Goal: Task Accomplishment & Management: Manage account settings

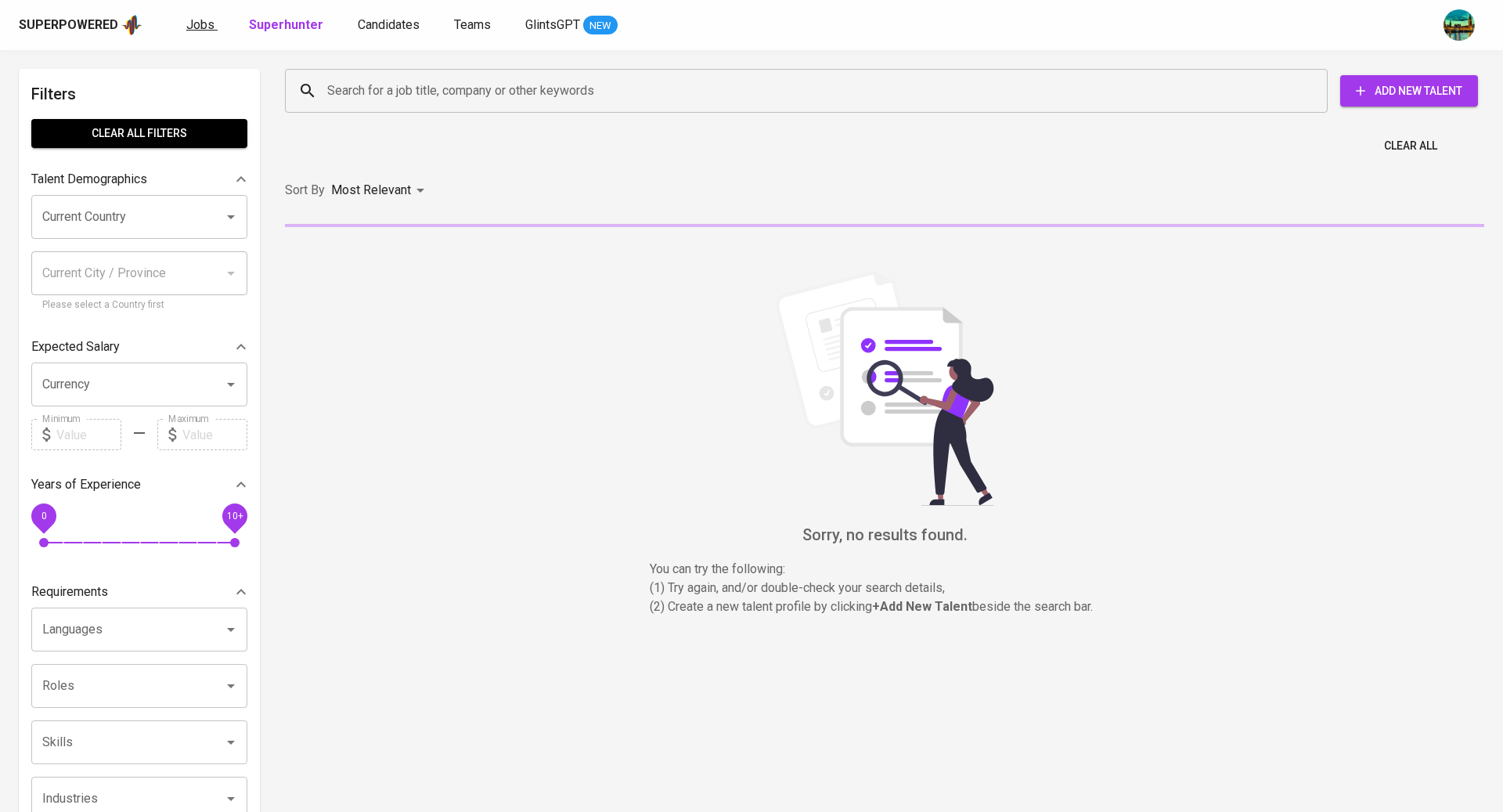
click at [212, 27] on link "Jobs" at bounding box center [202, 25] width 32 height 20
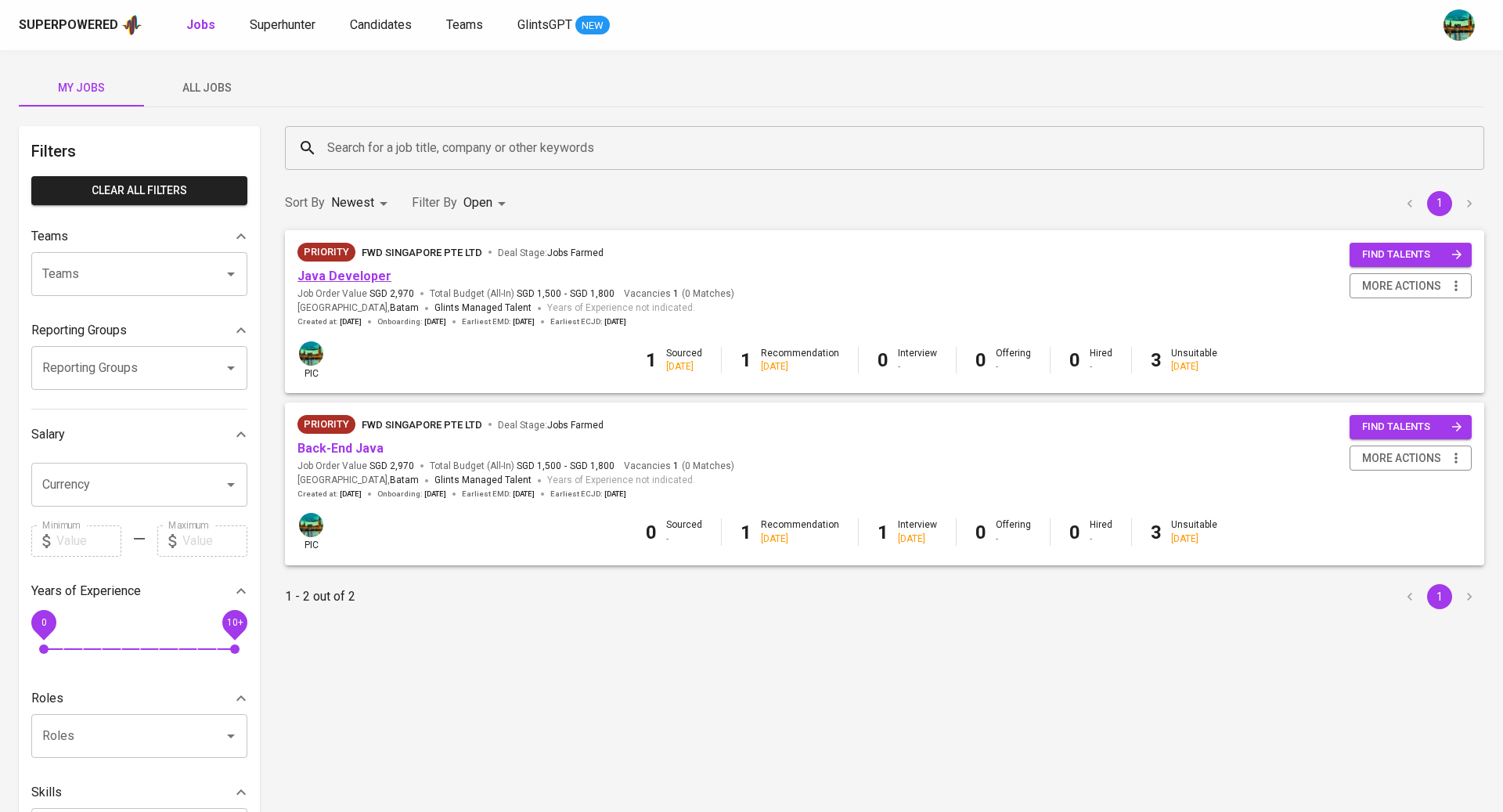
click at [341, 282] on link "Java Developer" at bounding box center [344, 275] width 94 height 14
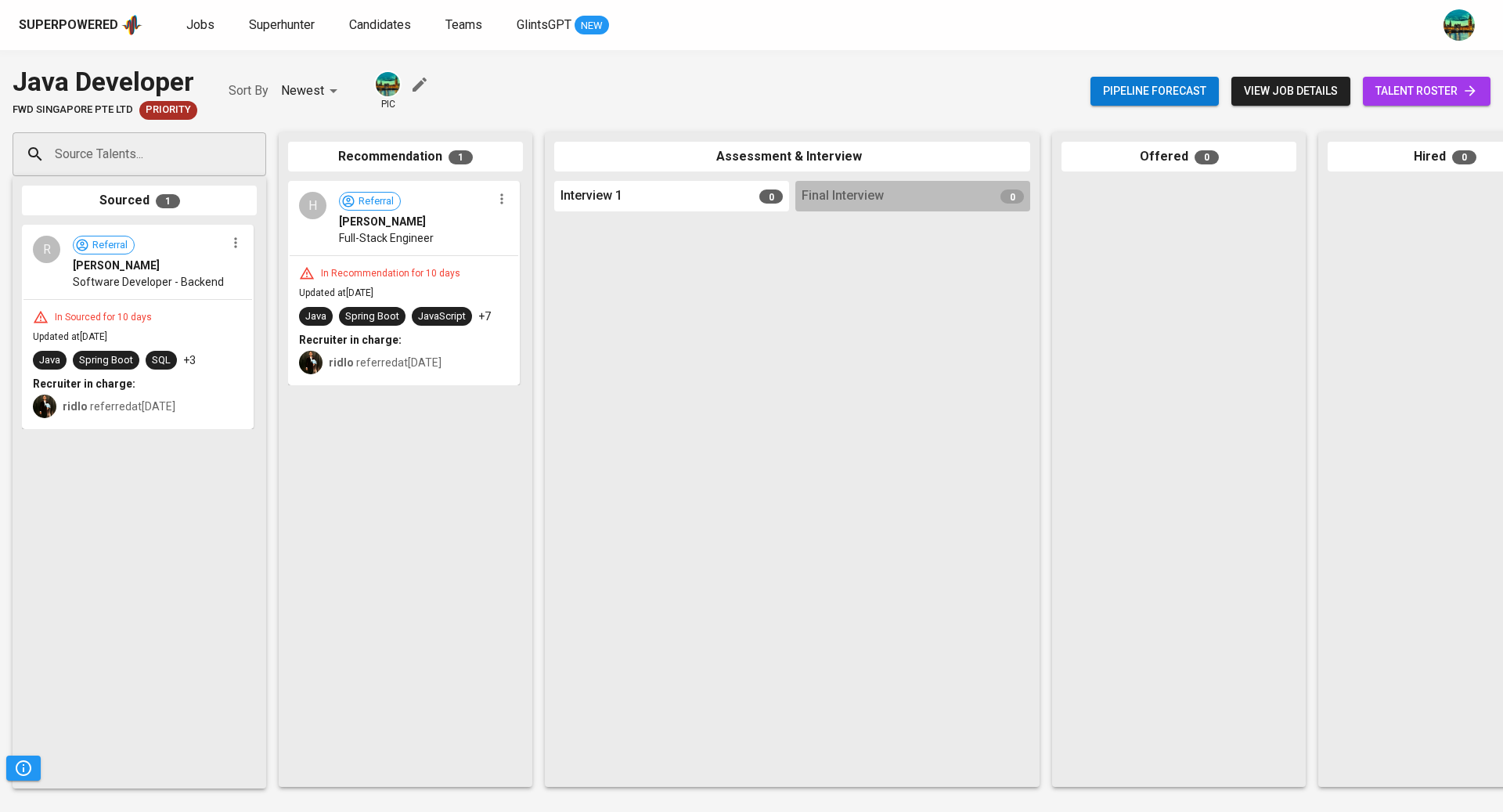
click at [213, 161] on input "Source Talents..." at bounding box center [133, 154] width 164 height 30
paste input "[EMAIL_ADDRESS][DOMAIN_NAME]"
type input "[EMAIL_ADDRESS][DOMAIN_NAME]"
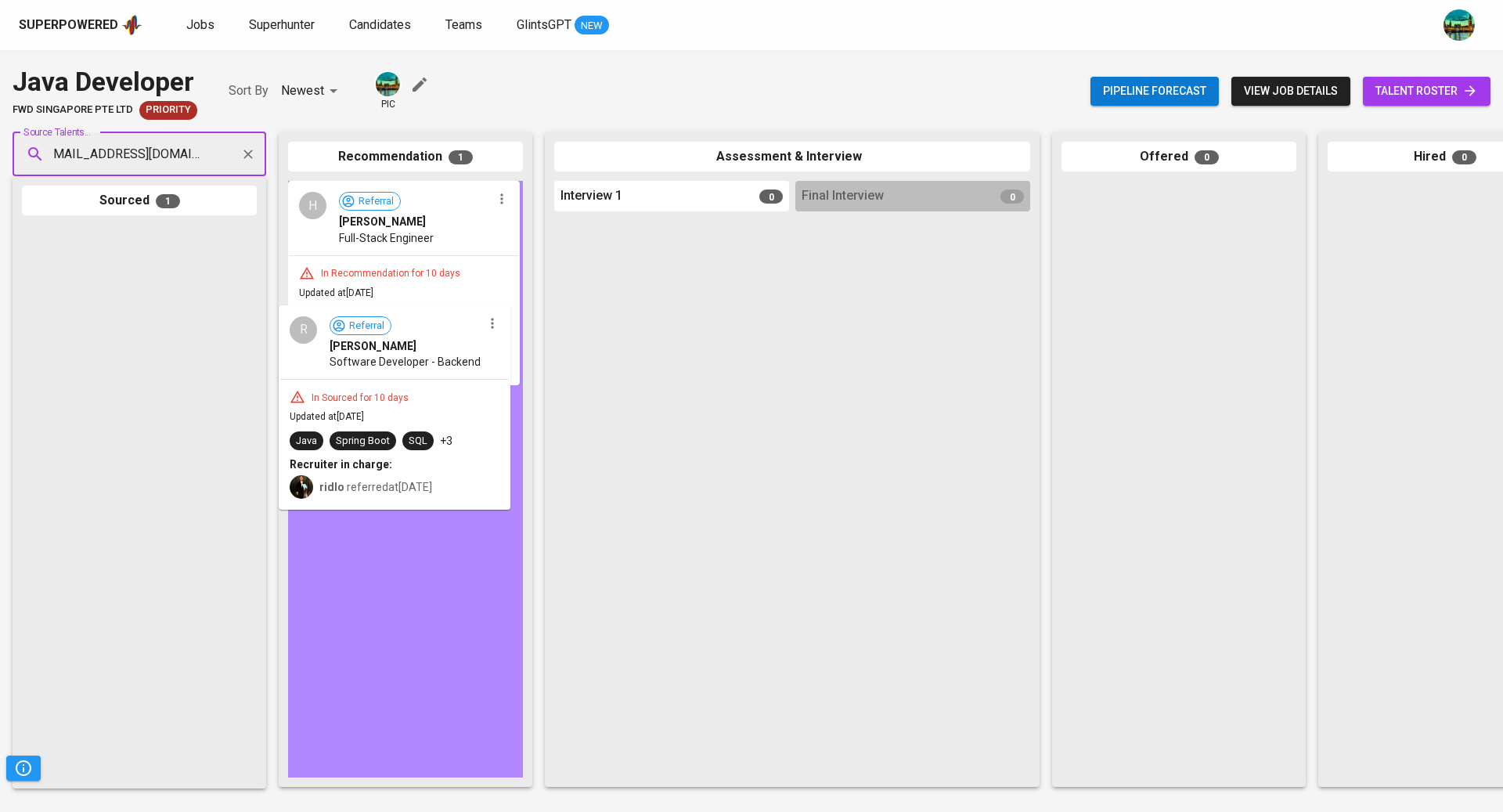
drag, startPoint x: 150, startPoint y: 280, endPoint x: 411, endPoint y: 362, distance: 273.6
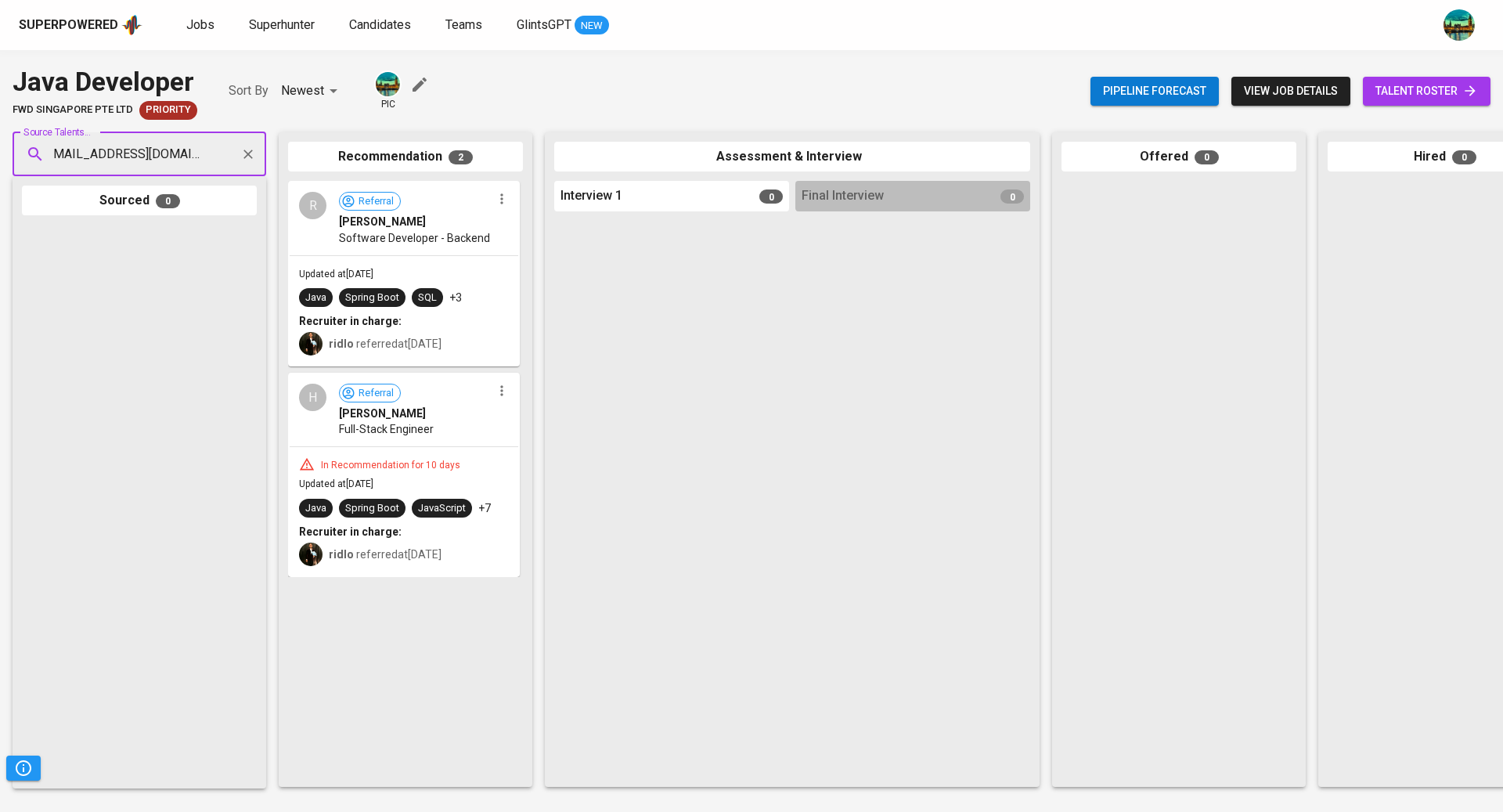
click at [239, 154] on button "Clear" at bounding box center [248, 154] width 22 height 22
paste input "[EMAIL_ADDRESS][DOMAIN_NAME]"
type input "[EMAIL_ADDRESS][DOMAIN_NAME]"
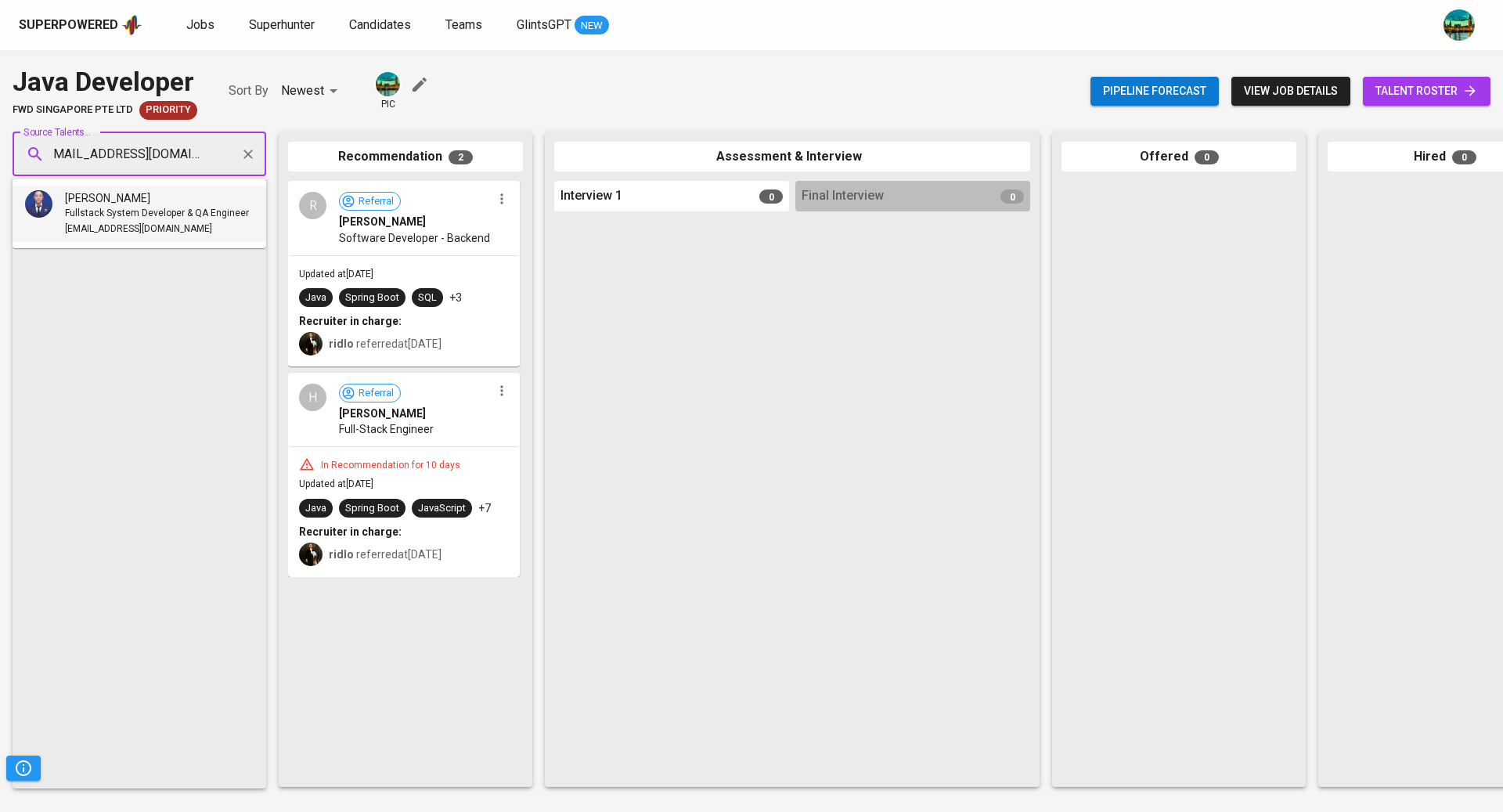
click at [181, 206] on span "Fullstack System Developer & QA Engineer" at bounding box center [157, 214] width 184 height 15
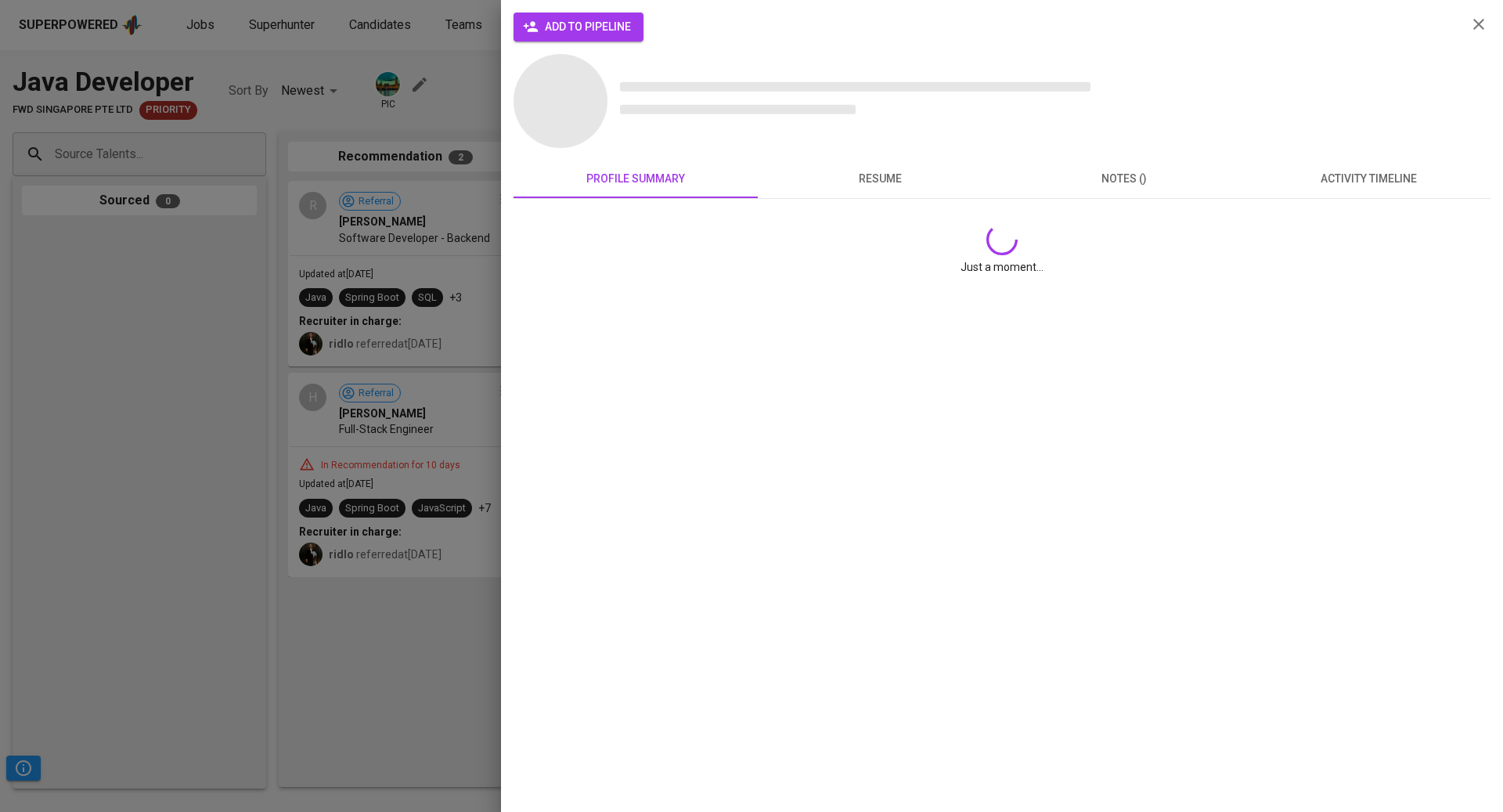
scroll to position [0, 0]
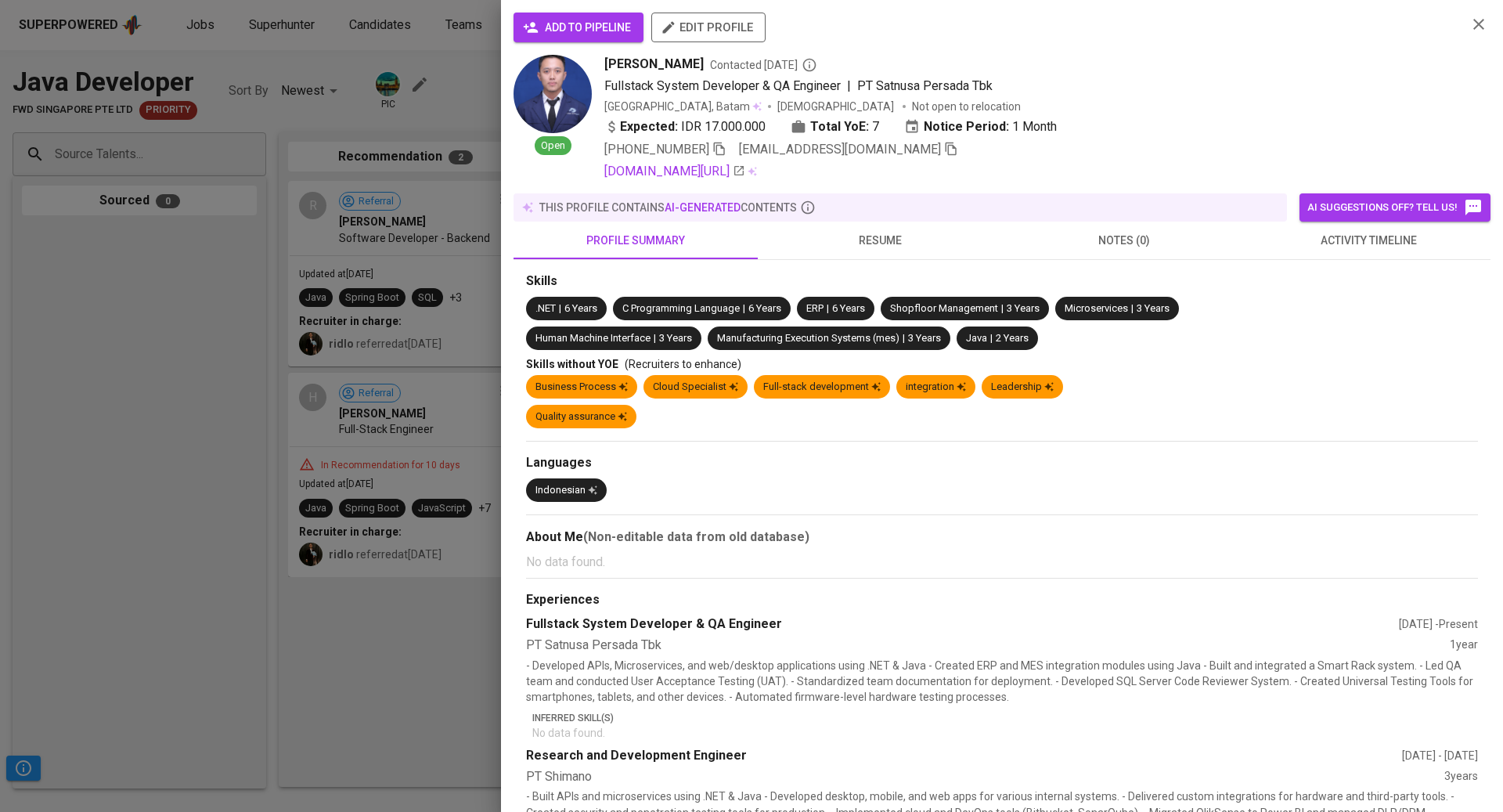
click at [1375, 246] on span "activity timeline" at bounding box center [1368, 240] width 226 height 20
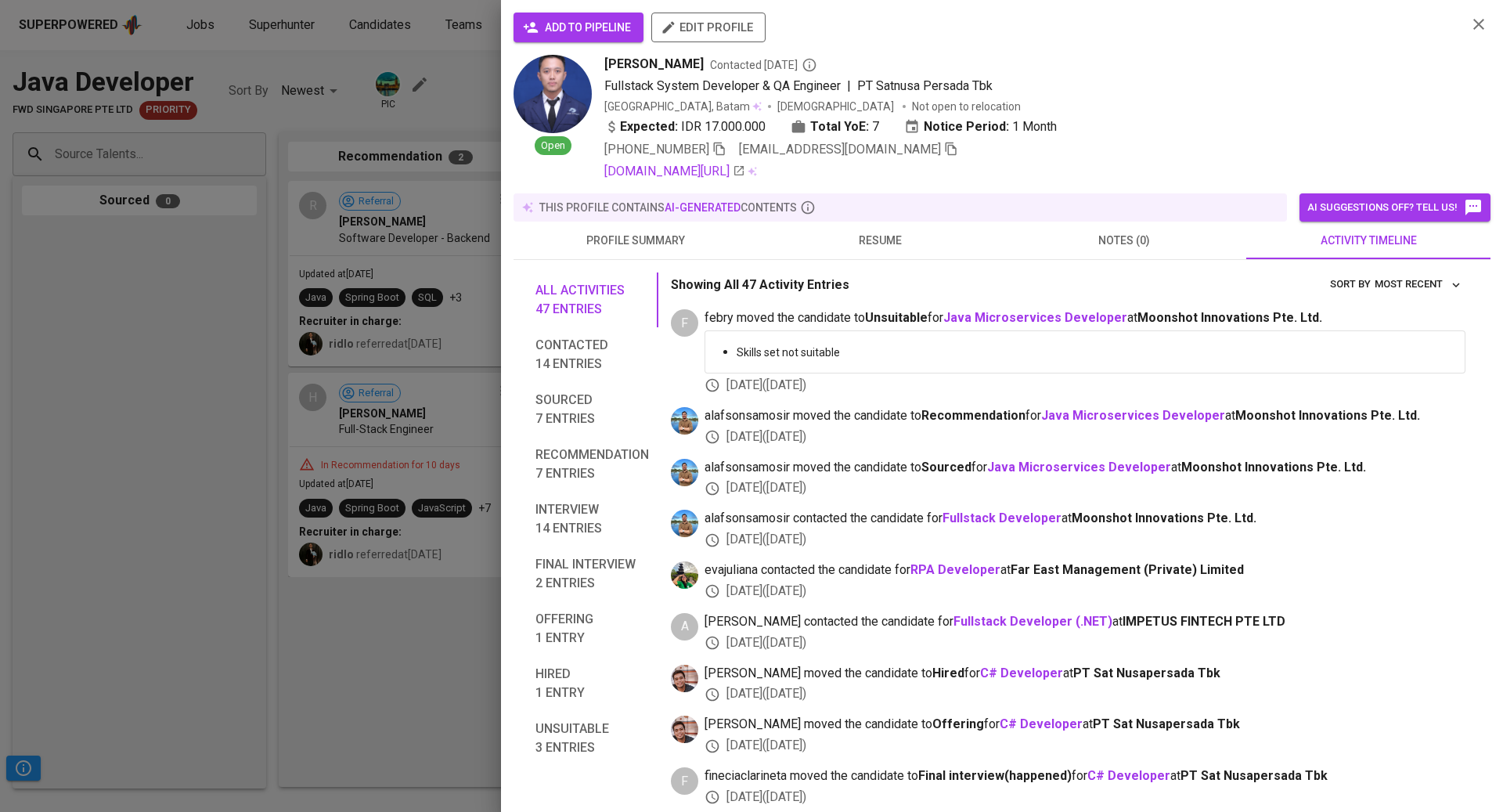
click at [568, 108] on img at bounding box center [553, 94] width 78 height 78
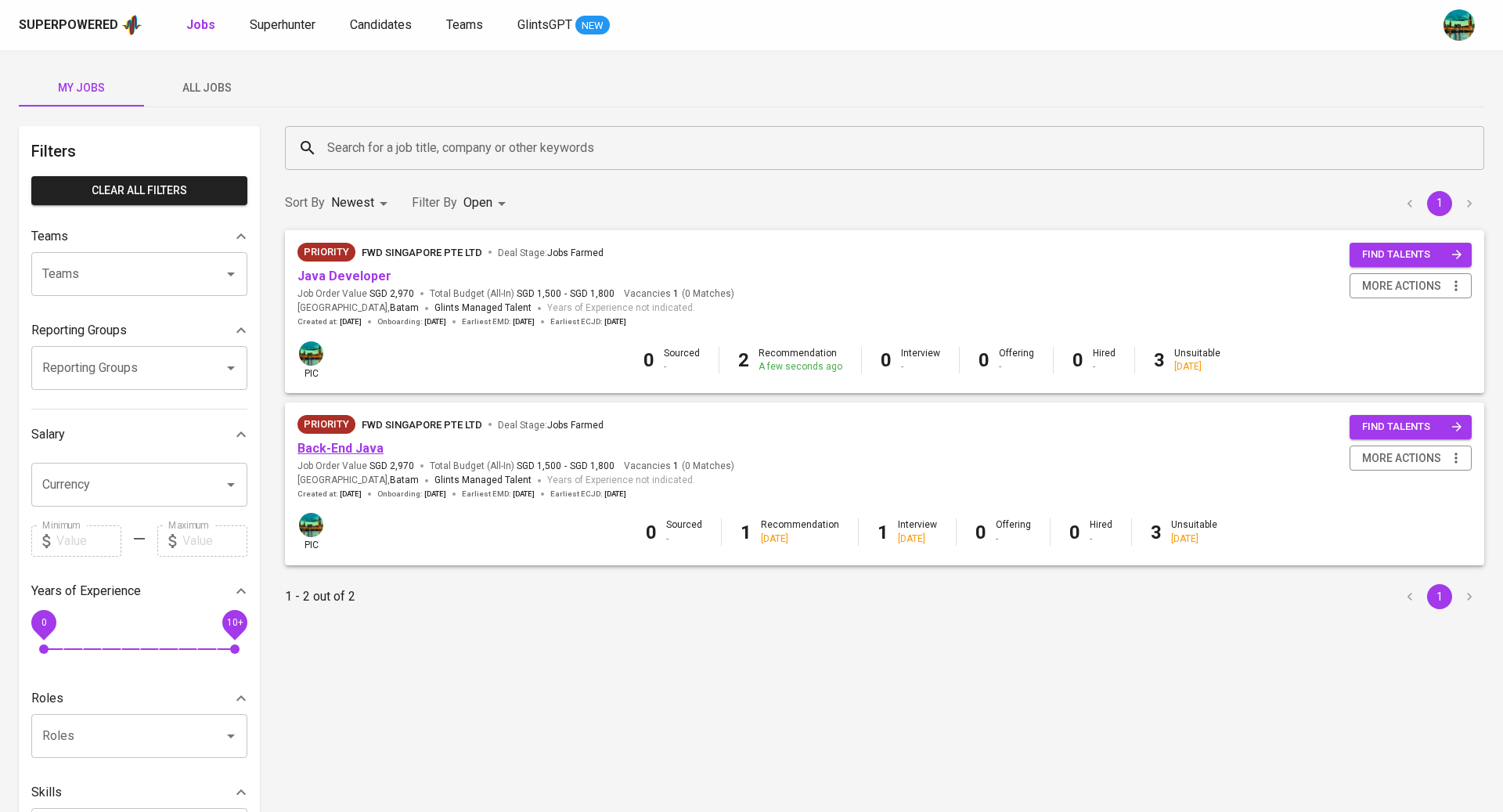
click at [329, 449] on link "Back-End Java" at bounding box center [340, 447] width 86 height 14
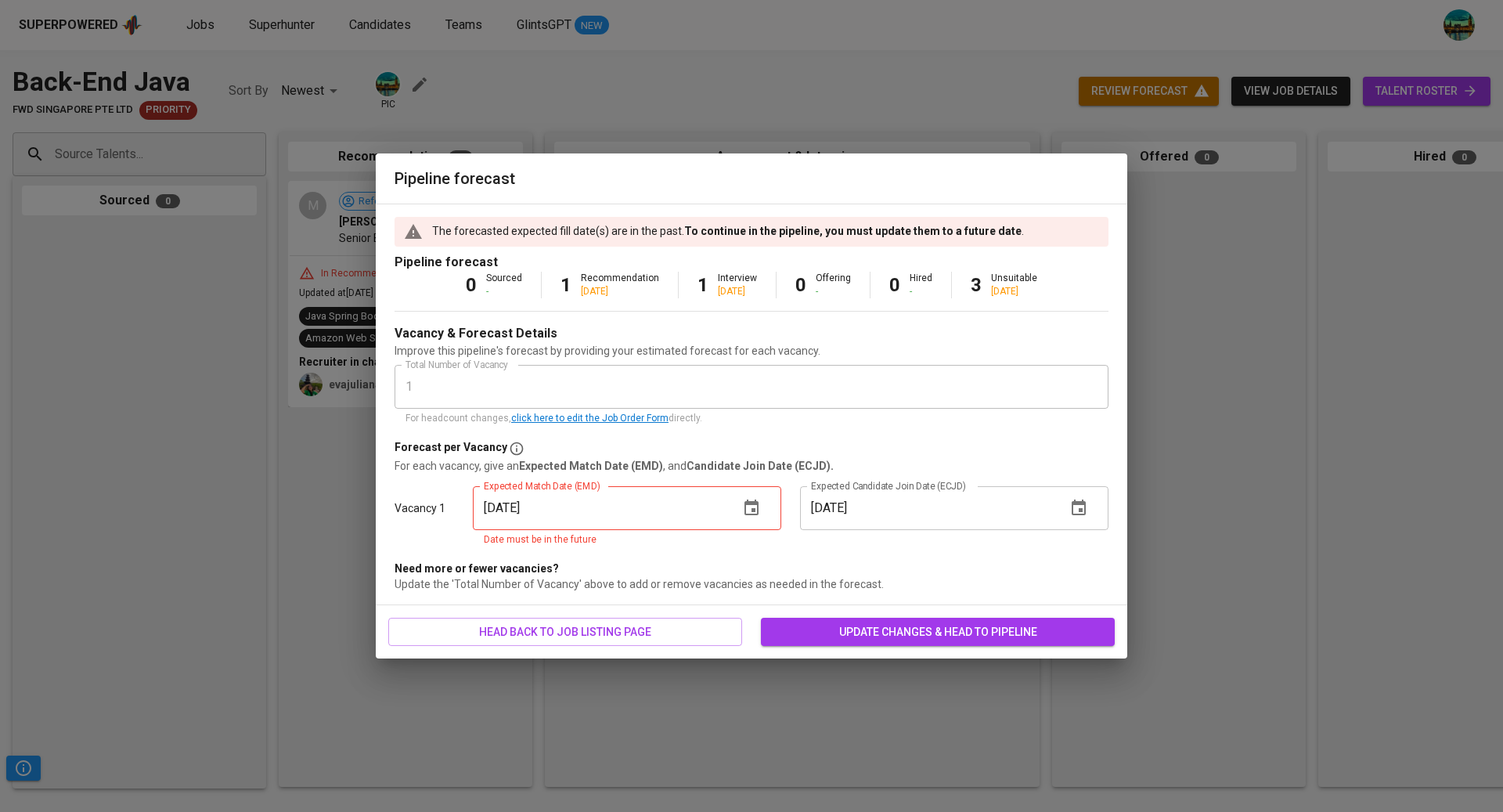
click at [393, 307] on div "The forecasted expected fill date(s) are in the past. To continue in the pipeli…" at bounding box center [752, 404] width 752 height 401
click at [756, 510] on icon "button" at bounding box center [752, 508] width 19 height 19
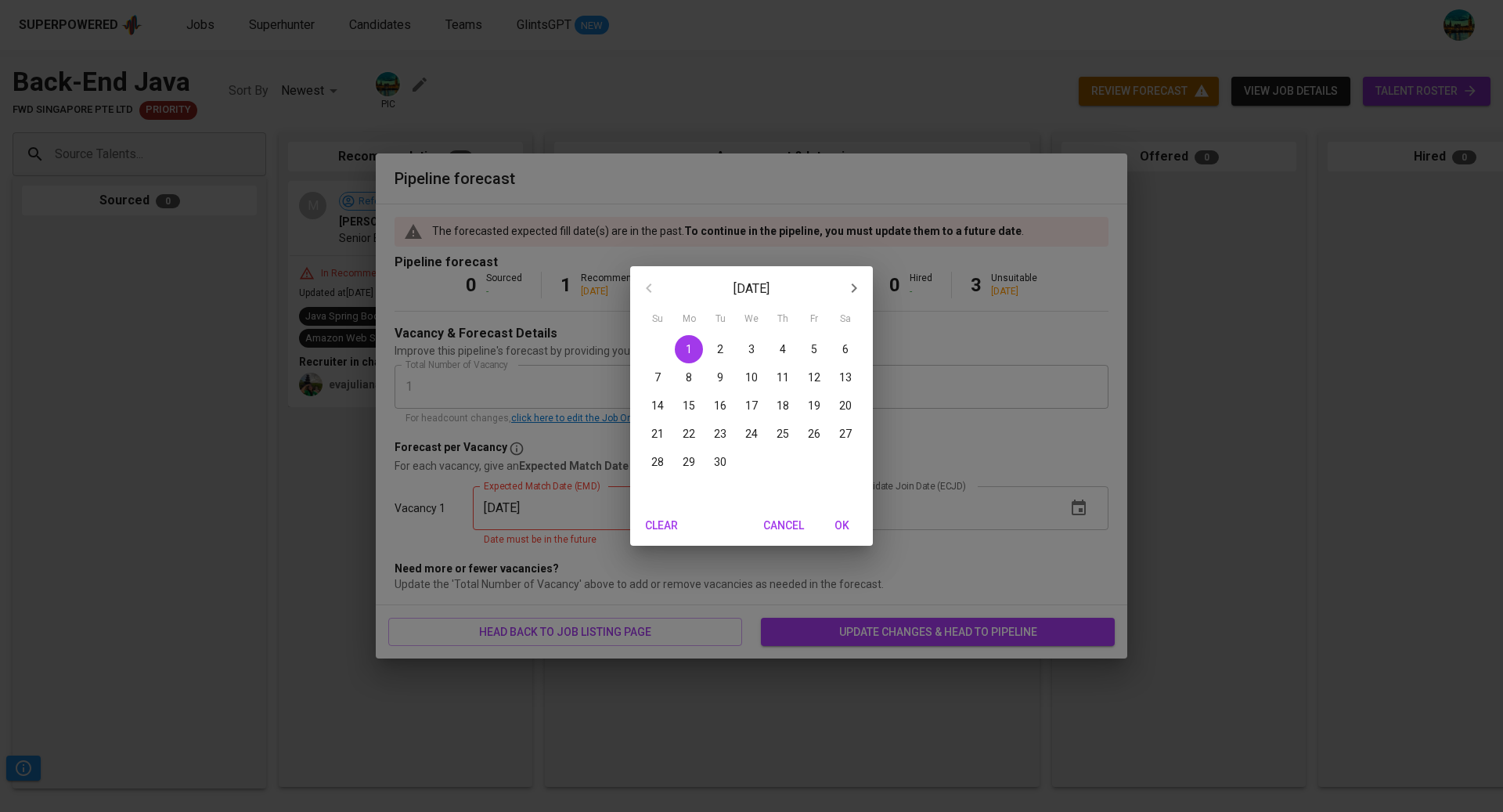
click at [694, 404] on p "15" at bounding box center [688, 406] width 13 height 15
type input "[DATE]"
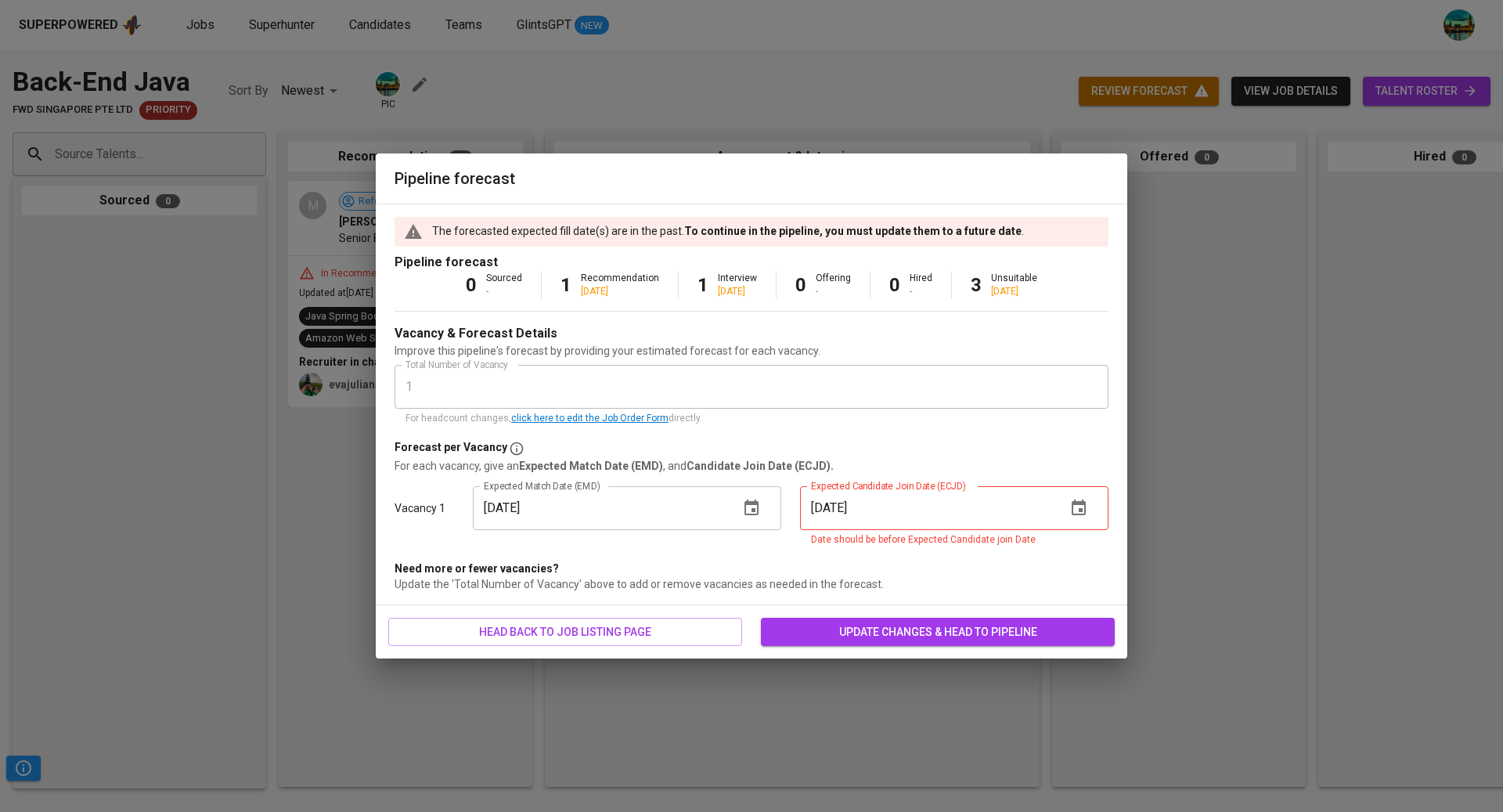
click at [1075, 513] on icon "button" at bounding box center [1079, 508] width 19 height 19
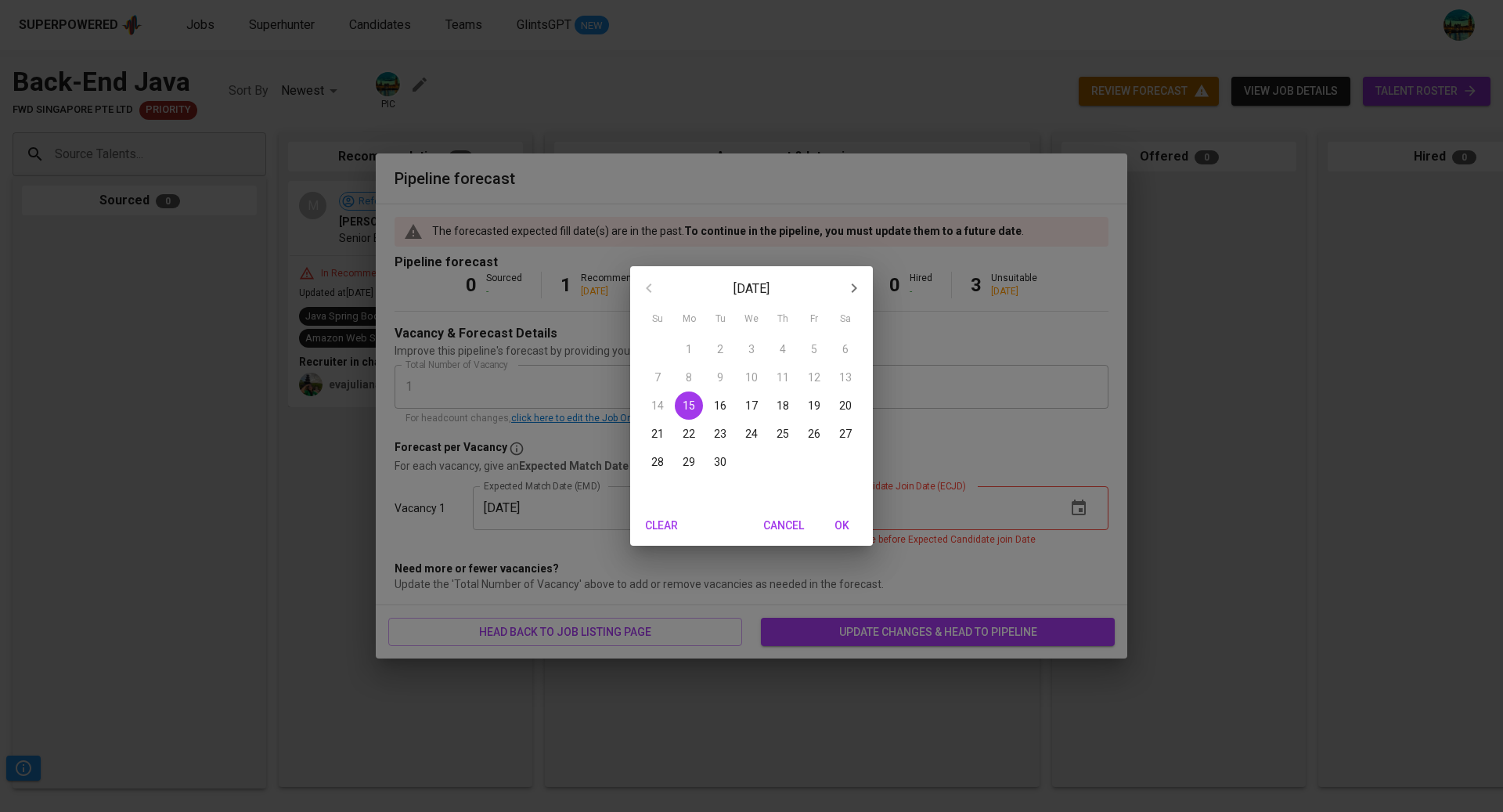
click at [690, 464] on p "29" at bounding box center [688, 462] width 13 height 15
type input "[DATE]"
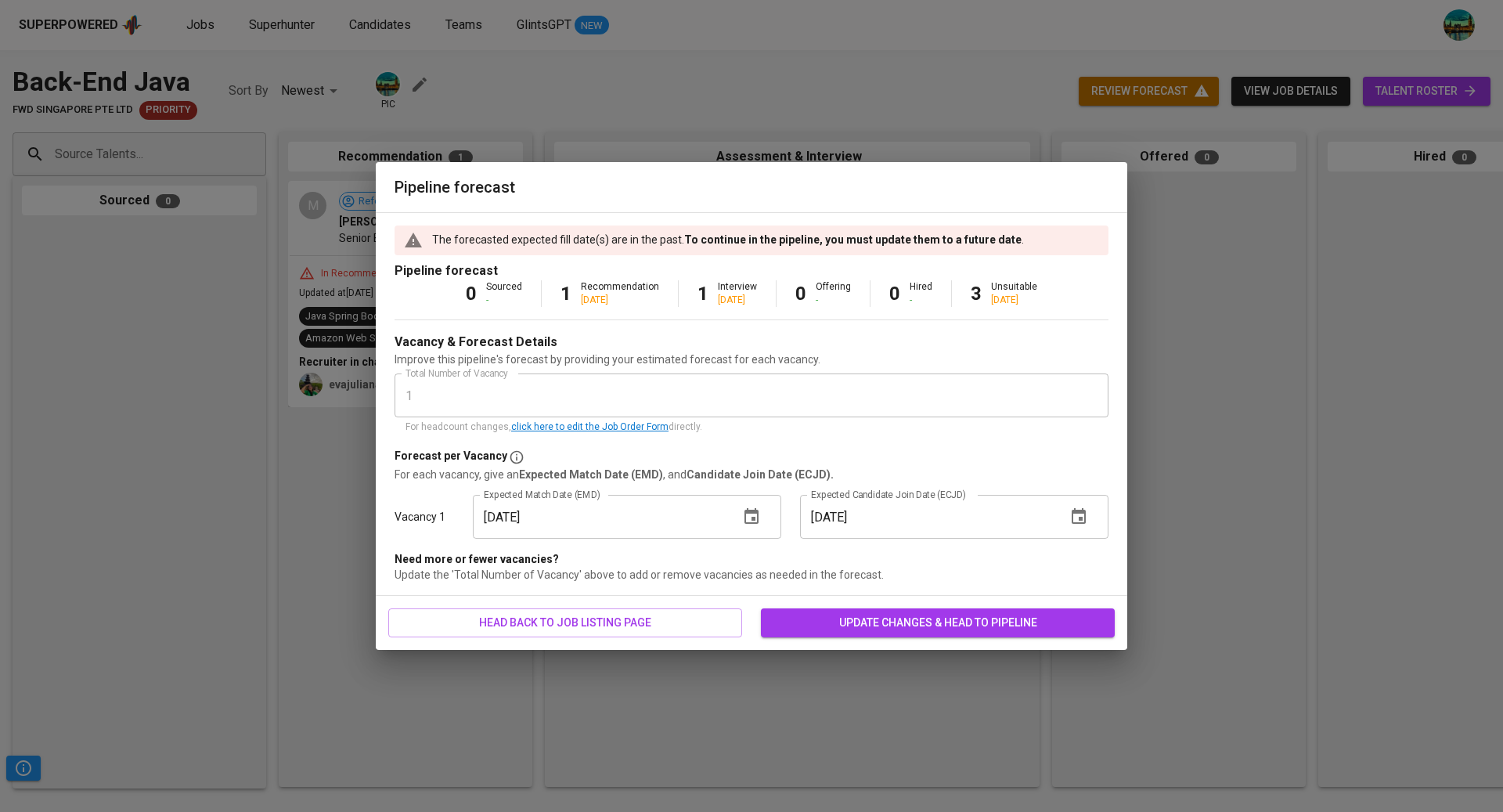
click at [844, 623] on span "update changes & head to pipeline" at bounding box center [938, 623] width 329 height 20
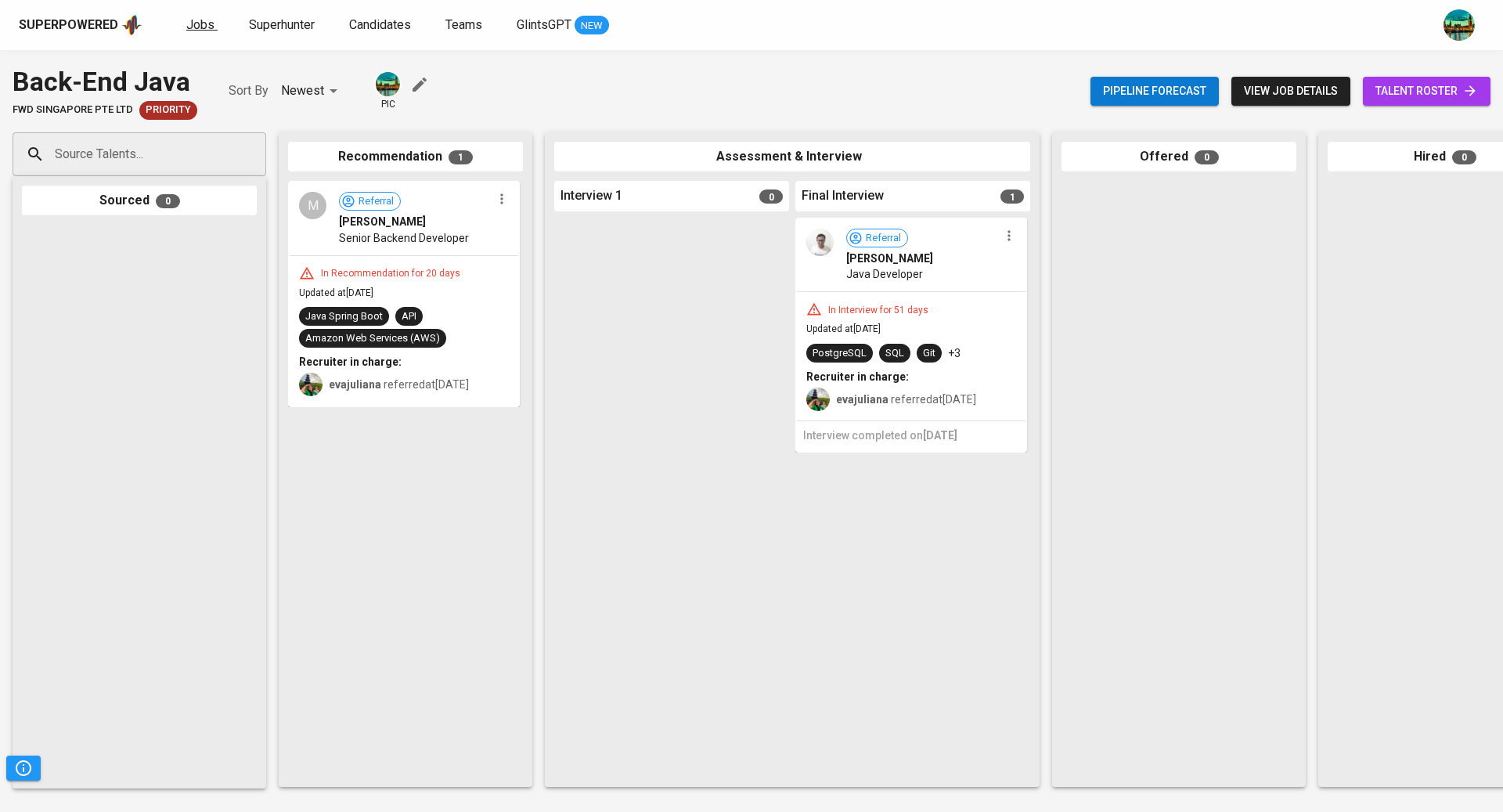
click at [200, 23] on span "Jobs" at bounding box center [200, 24] width 28 height 14
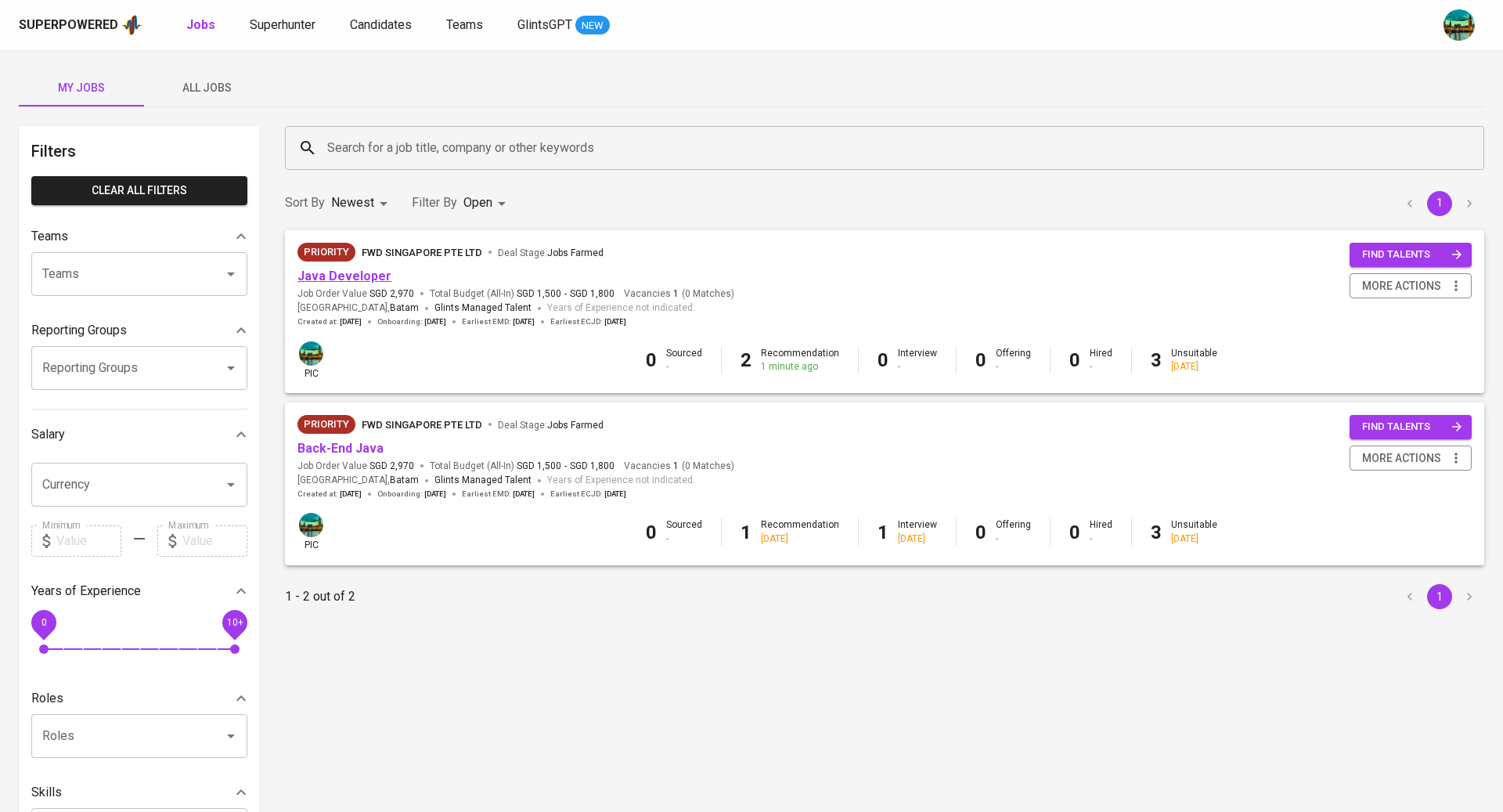
click at [364, 270] on link "Java Developer" at bounding box center [344, 275] width 94 height 14
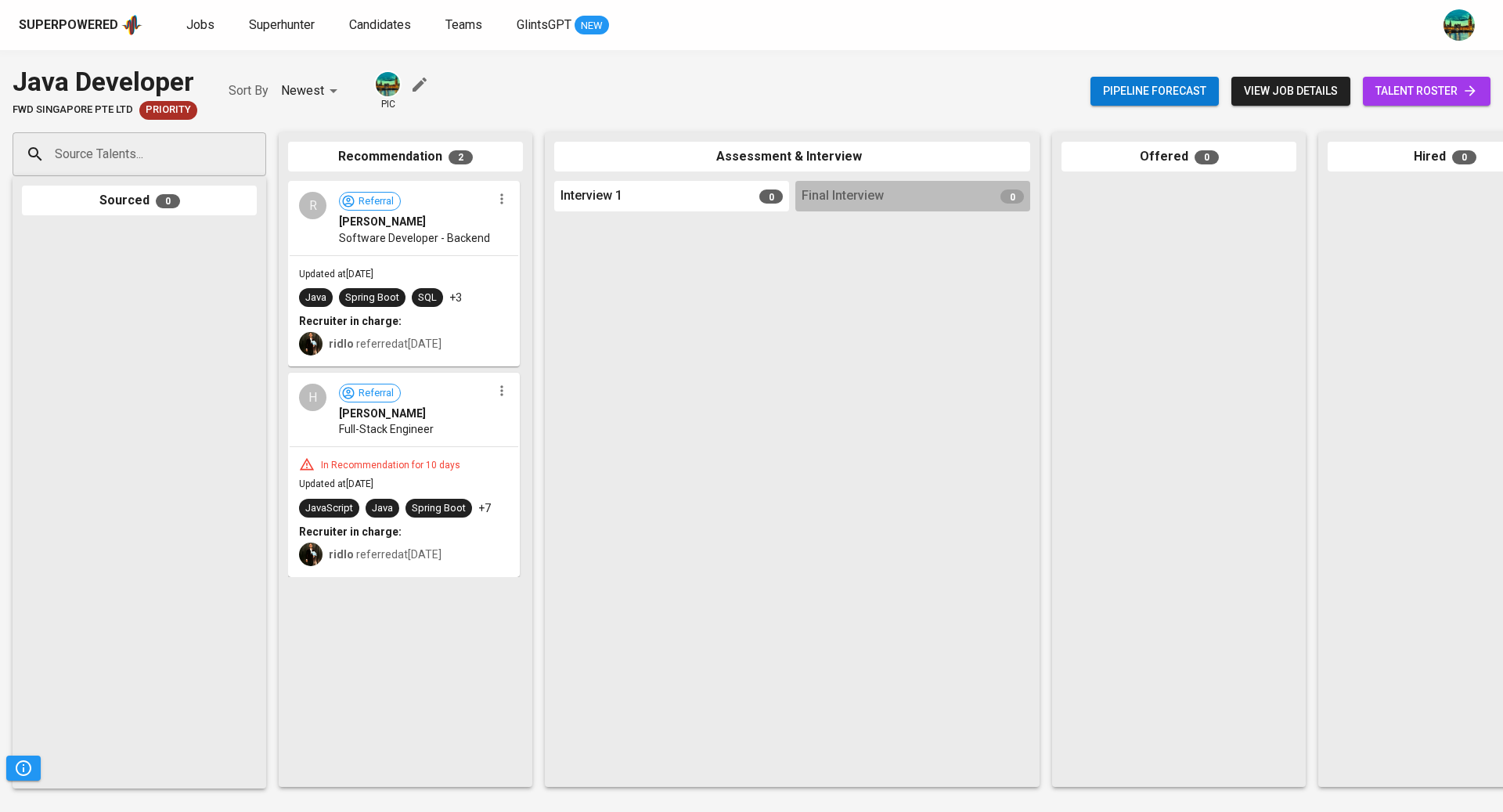
click at [177, 151] on input "Source Talents..." at bounding box center [133, 154] width 164 height 30
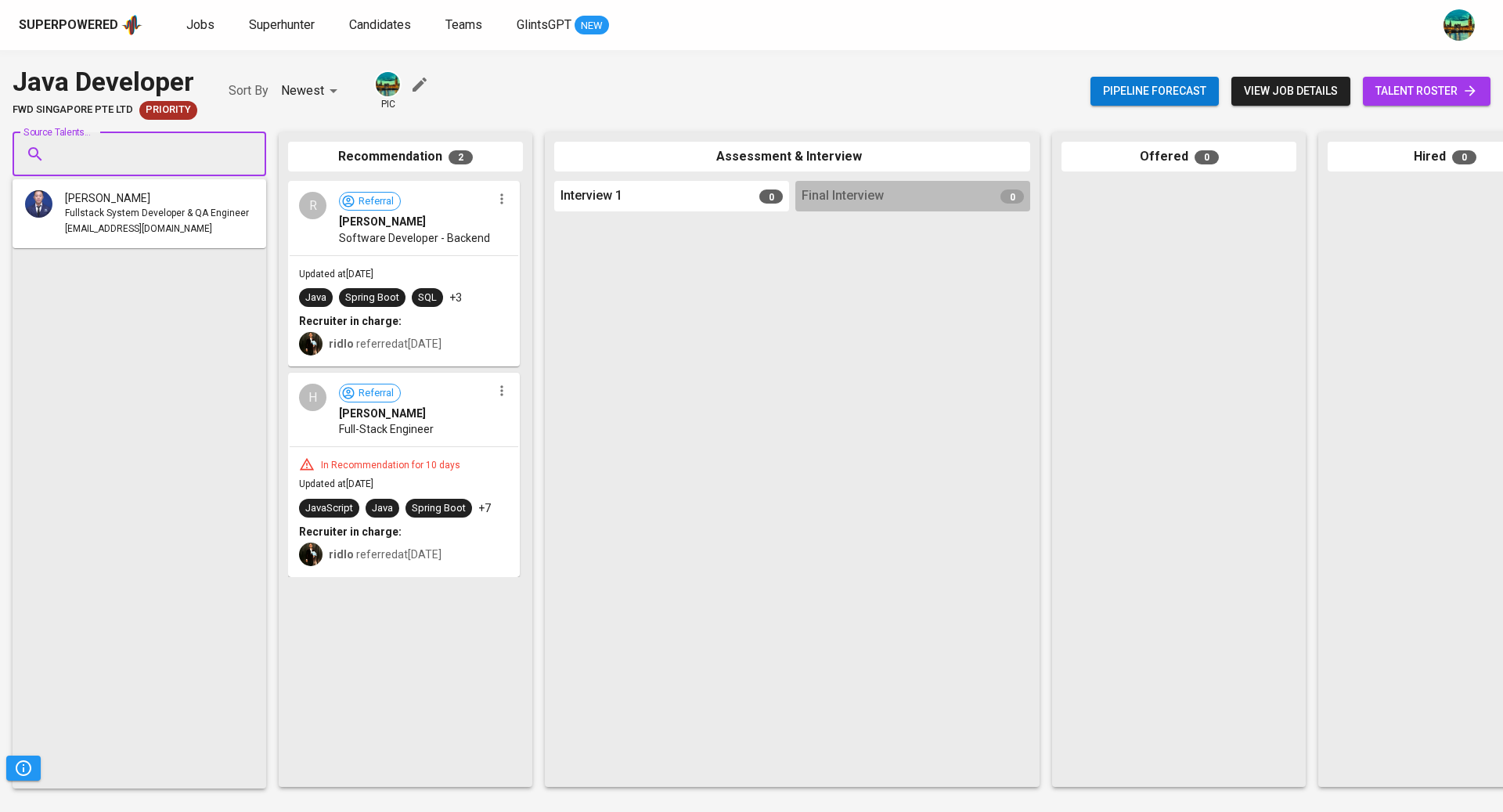
paste input "[EMAIL_ADDRESS][DOMAIN_NAME]"
type input "[EMAIL_ADDRESS][DOMAIN_NAME]"
click at [156, 213] on span "Customer Relation /PR" at bounding box center [114, 214] width 100 height 15
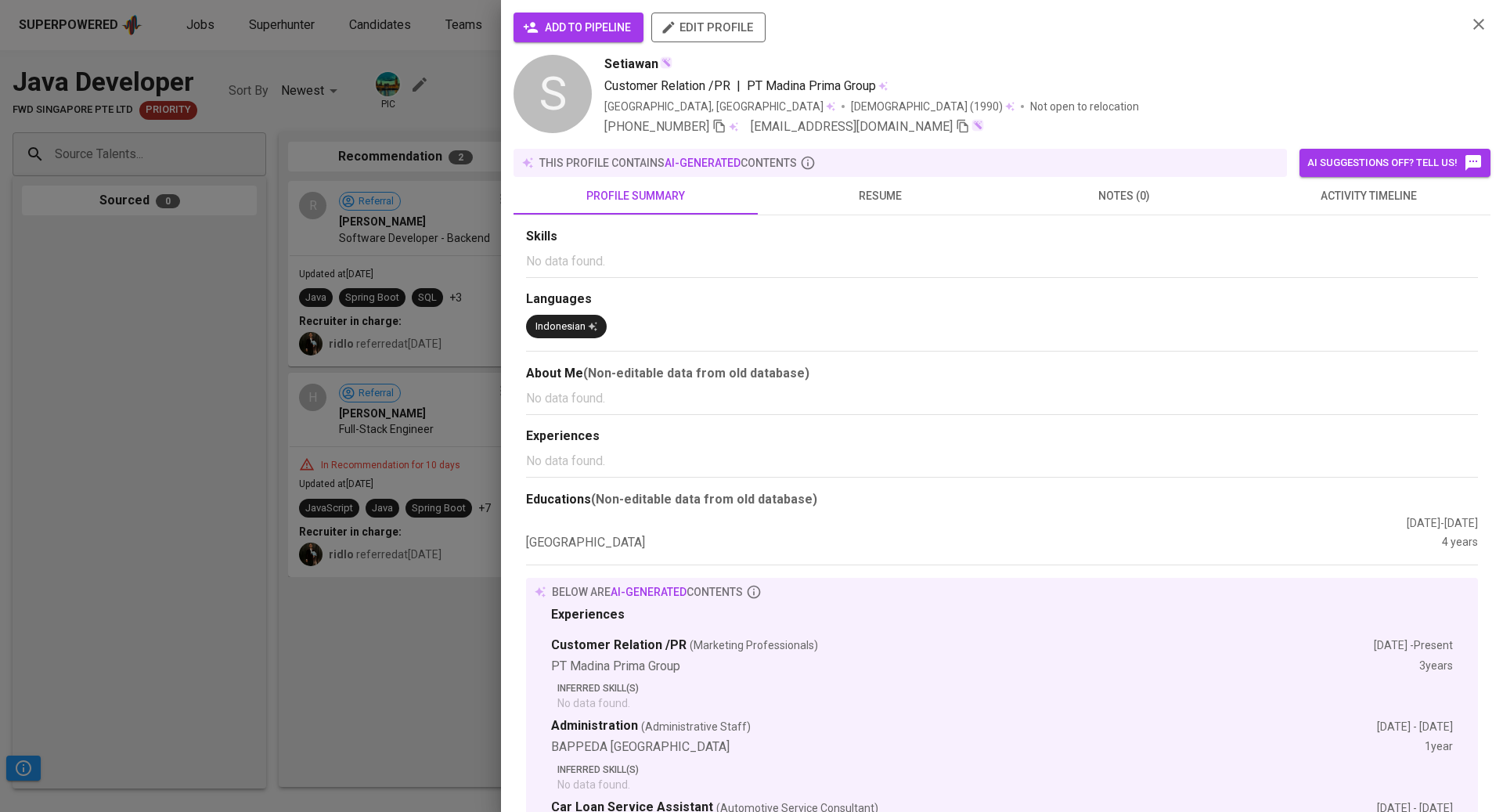
click at [1365, 210] on button "activity timeline" at bounding box center [1368, 196] width 245 height 37
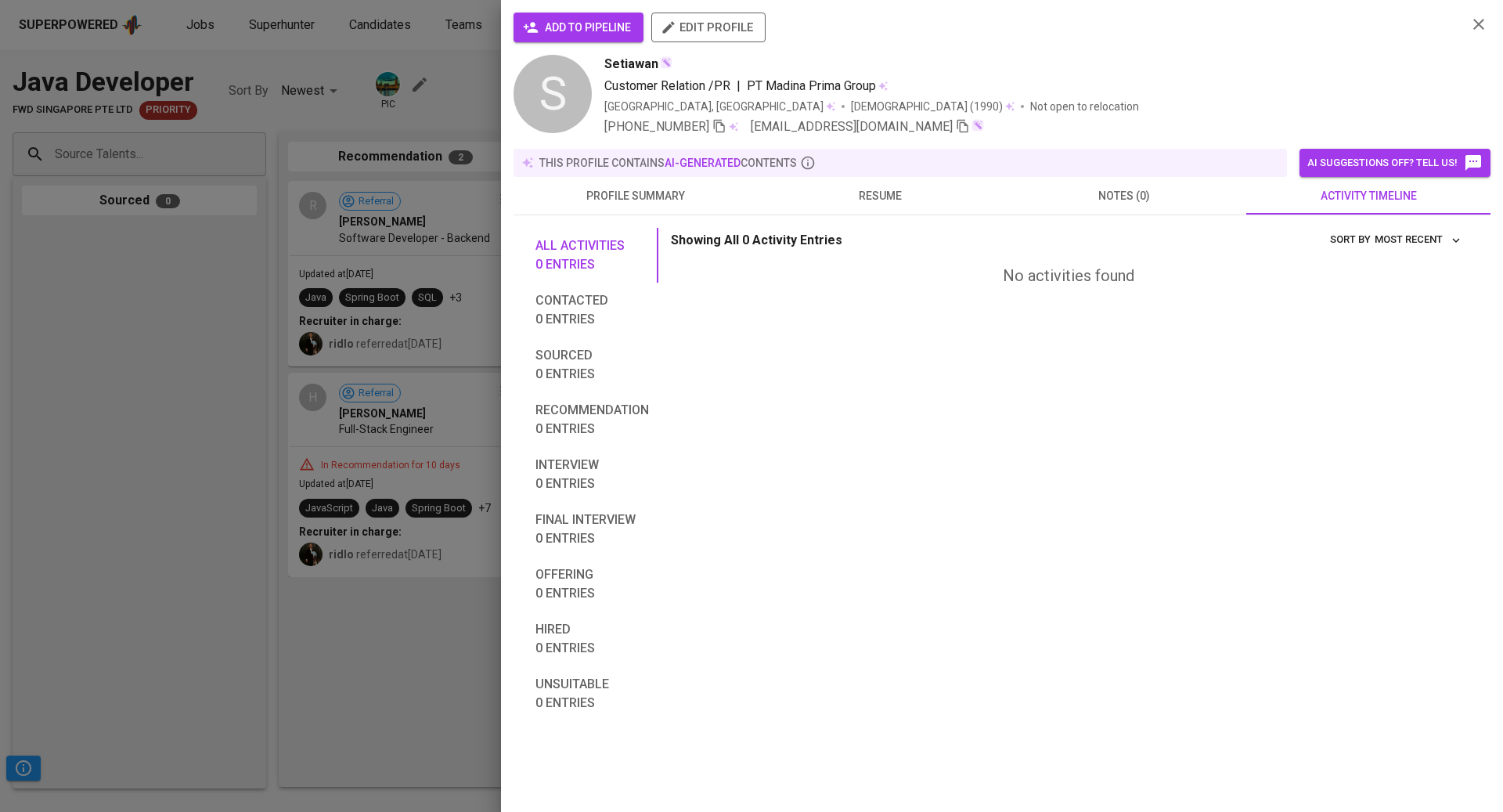
click at [902, 193] on span "resume" at bounding box center [880, 196] width 226 height 20
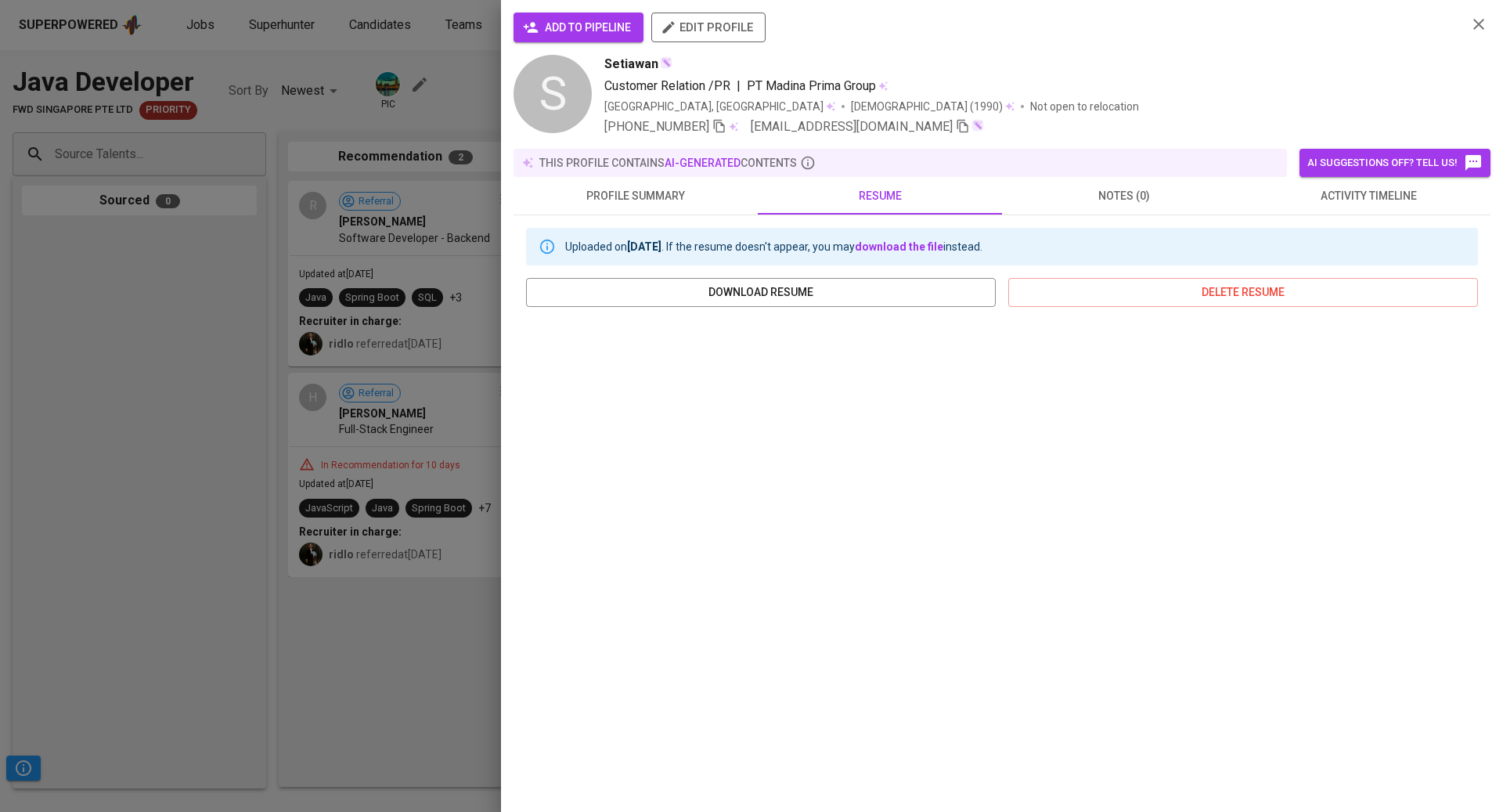
click at [1337, 210] on button "activity timeline" at bounding box center [1368, 196] width 245 height 37
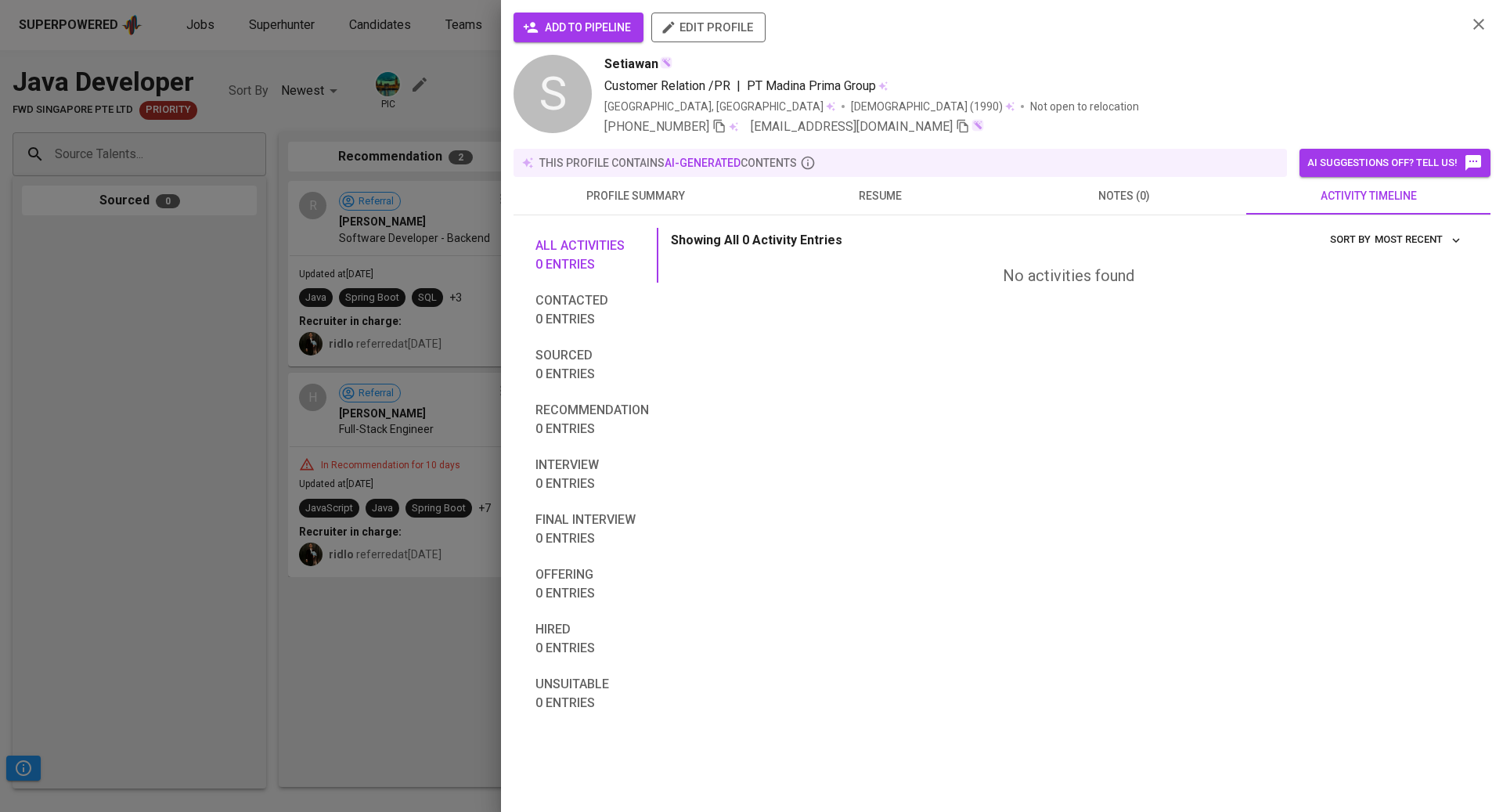
click at [1115, 204] on span "notes (0)" at bounding box center [1124, 196] width 226 height 20
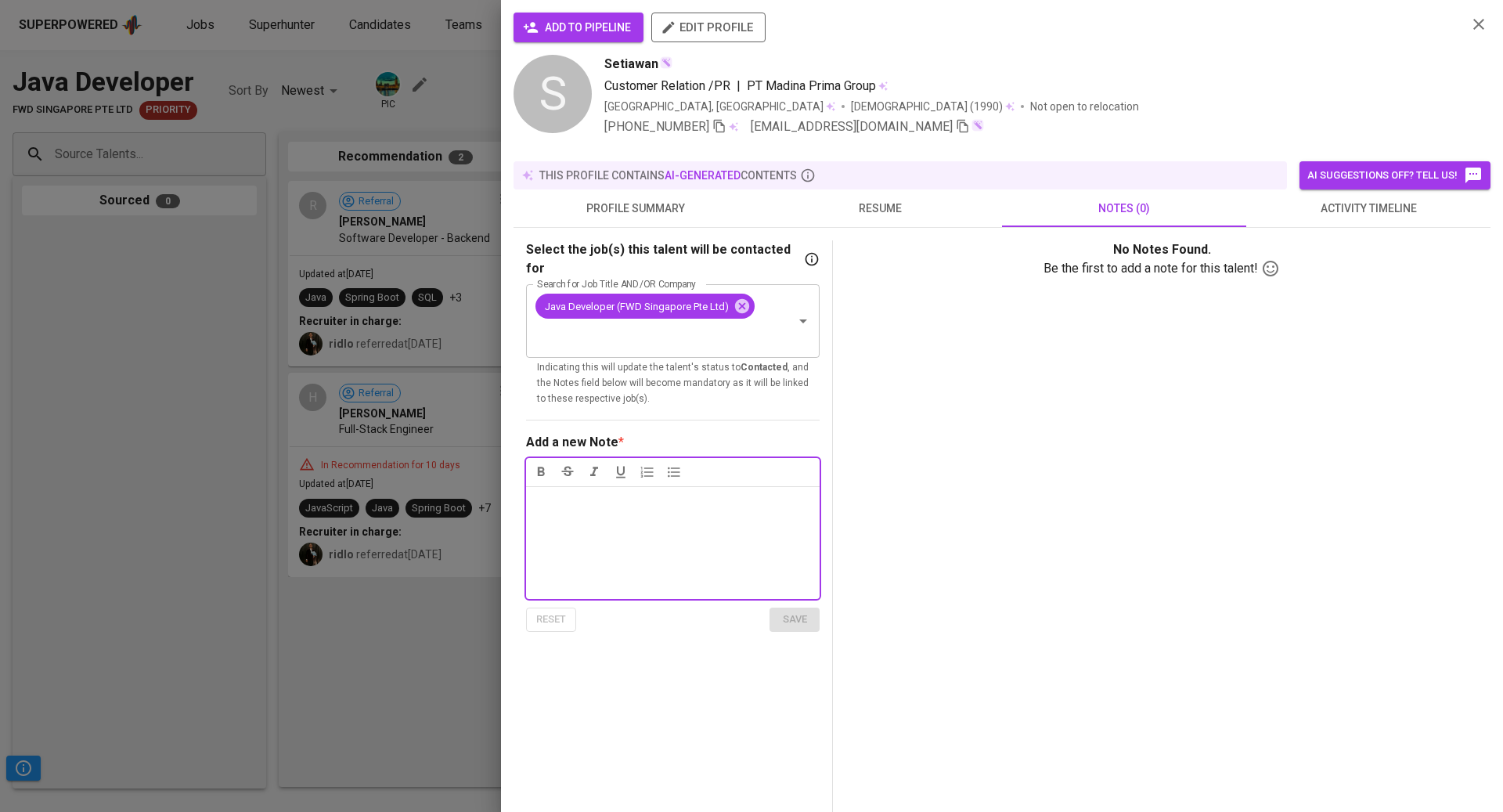
click at [648, 202] on span "profile summary" at bounding box center [636, 208] width 226 height 20
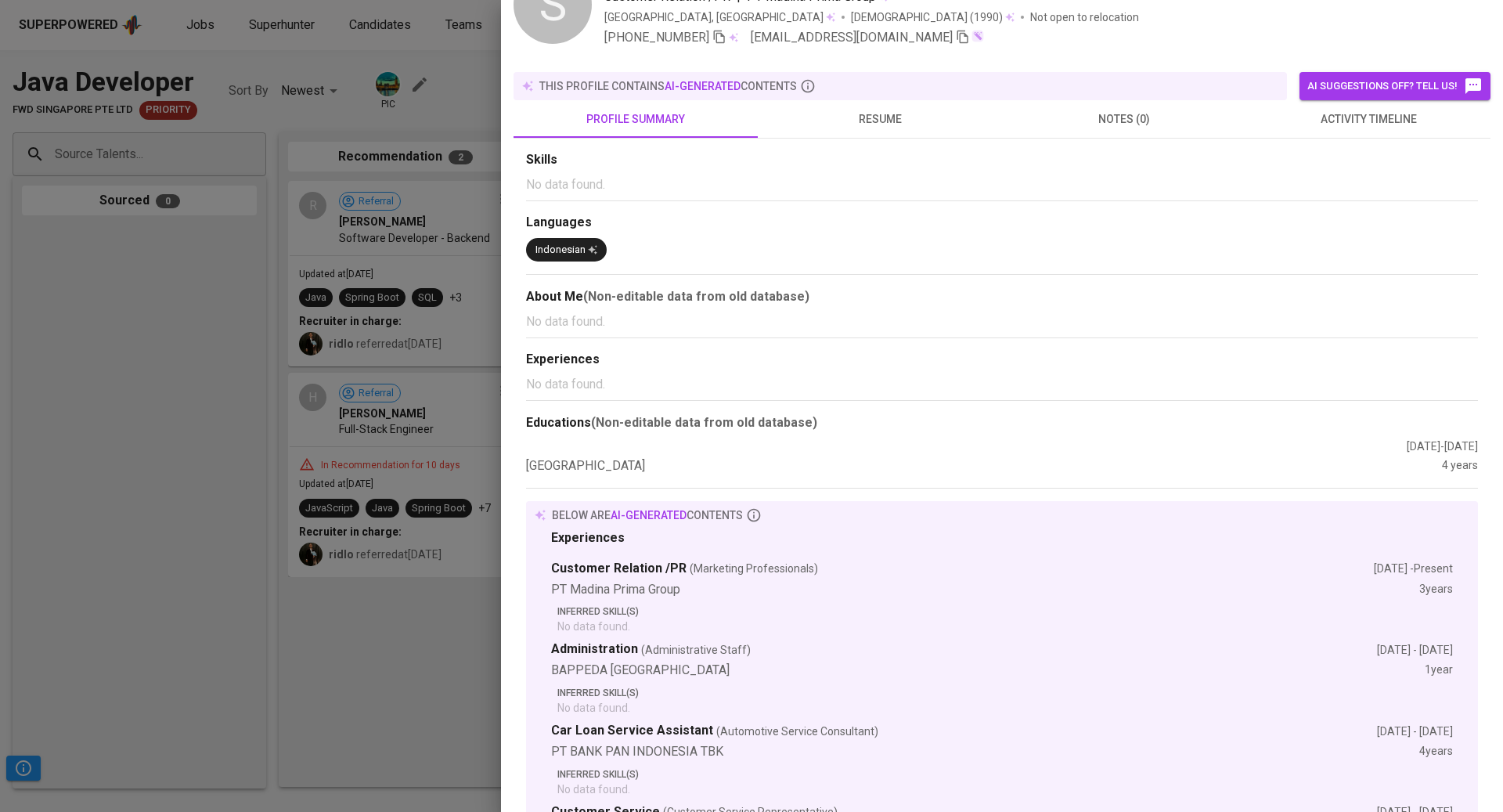
scroll to position [167, 0]
